Goal: Register for event/course

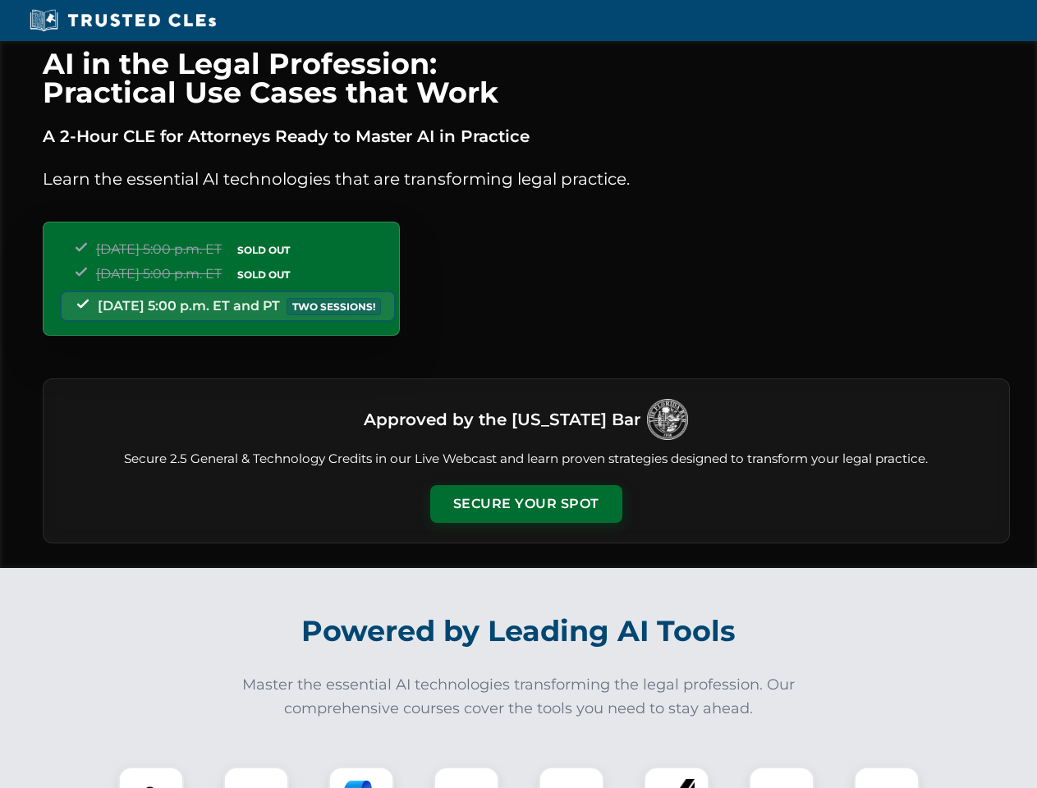
click at [525, 504] on button "Secure Your Spot" at bounding box center [526, 504] width 192 height 38
click at [151, 777] on img at bounding box center [151, 800] width 48 height 48
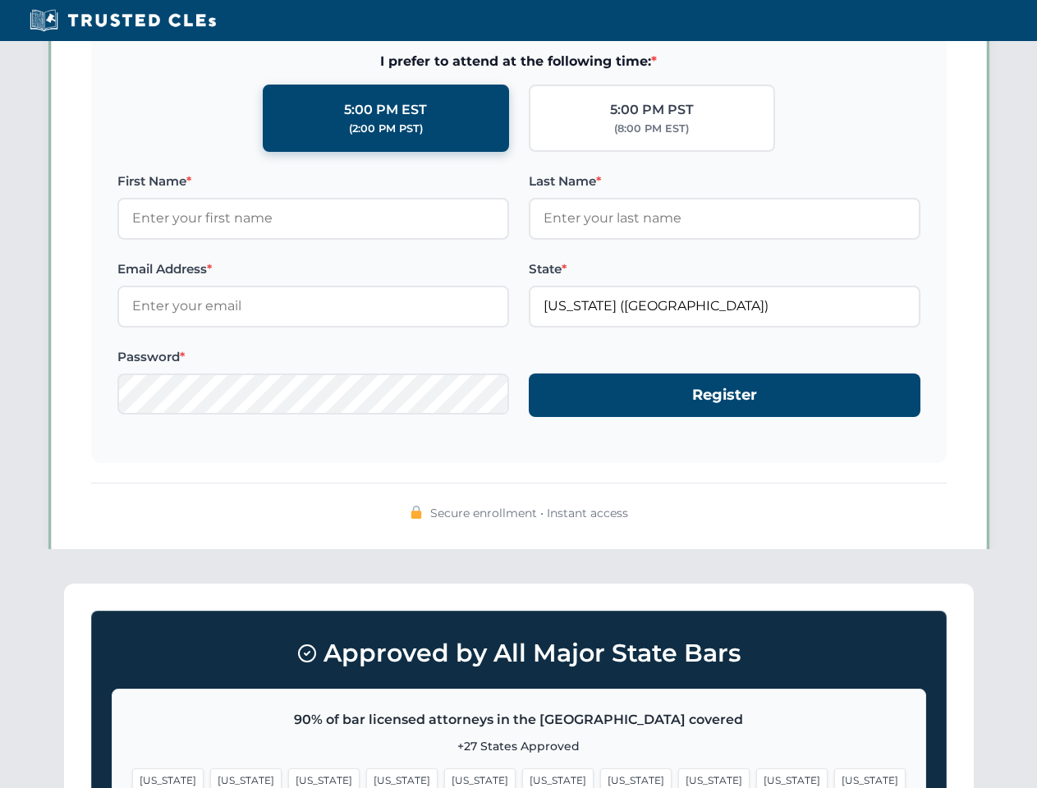
click at [600, 777] on span "[US_STATE]" at bounding box center [635, 780] width 71 height 24
click at [756, 777] on span "[US_STATE]" at bounding box center [791, 780] width 71 height 24
